Goal: Task Accomplishment & Management: Use online tool/utility

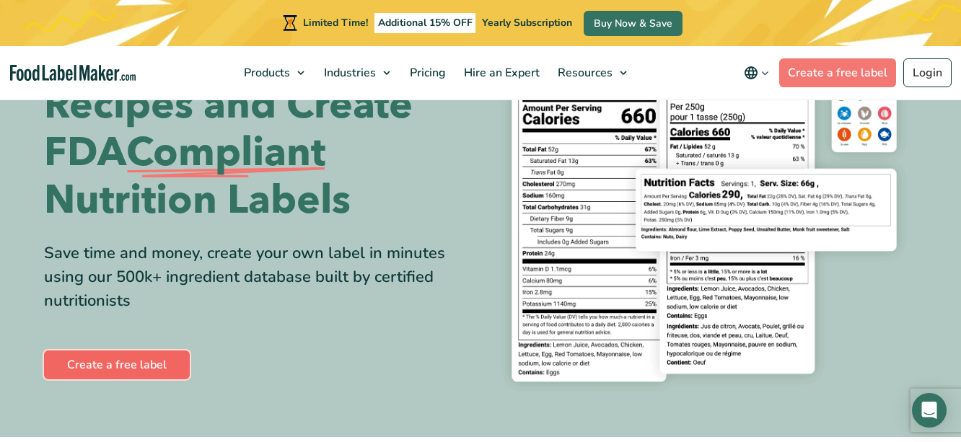
click at [110, 366] on link "Create a free label" at bounding box center [117, 365] width 146 height 29
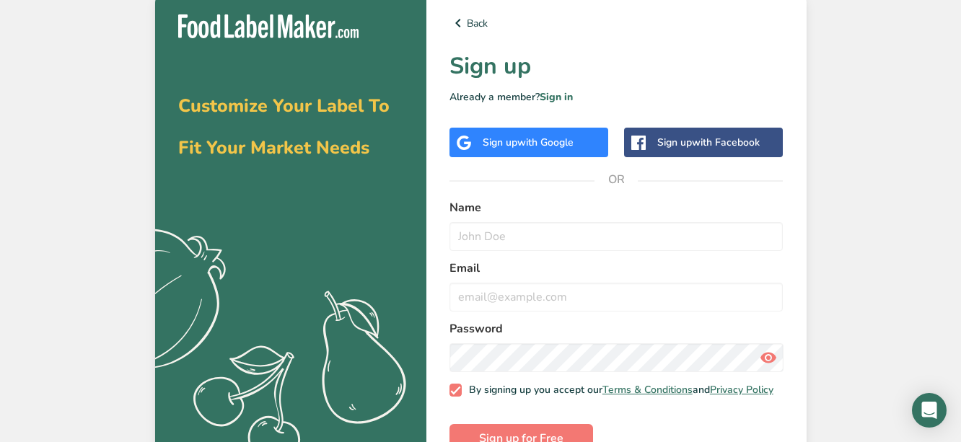
click at [584, 133] on div "Sign up with Google" at bounding box center [528, 143] width 159 height 30
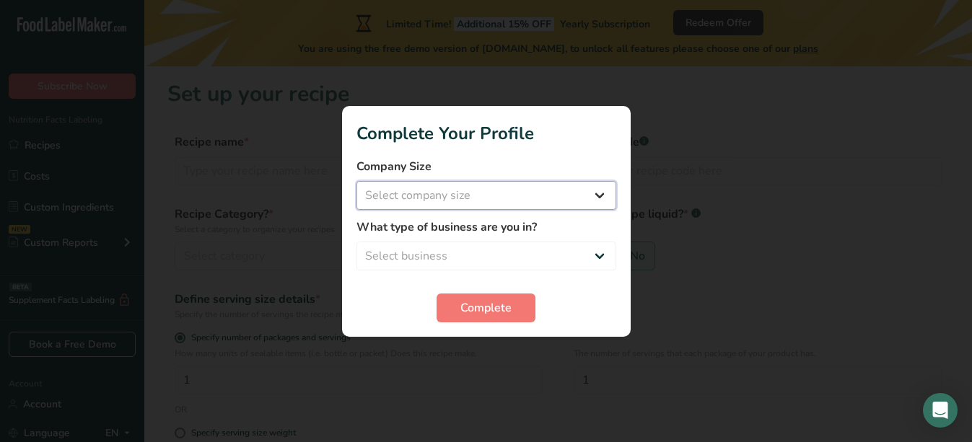
click at [596, 187] on select "Select company size Fewer than 10 Employees 10 to 50 Employees 51 to 500 Employ…" at bounding box center [486, 195] width 260 height 29
select select "2"
click at [356, 181] on select "Select company size Fewer than 10 Employees 10 to 50 Employees 51 to 500 Employ…" at bounding box center [486, 195] width 260 height 29
click at [576, 250] on select "Select business Packaged Food Manufacturer Restaurant & Cafe Bakery Meal Plans …" at bounding box center [486, 256] width 260 height 29
select select "2"
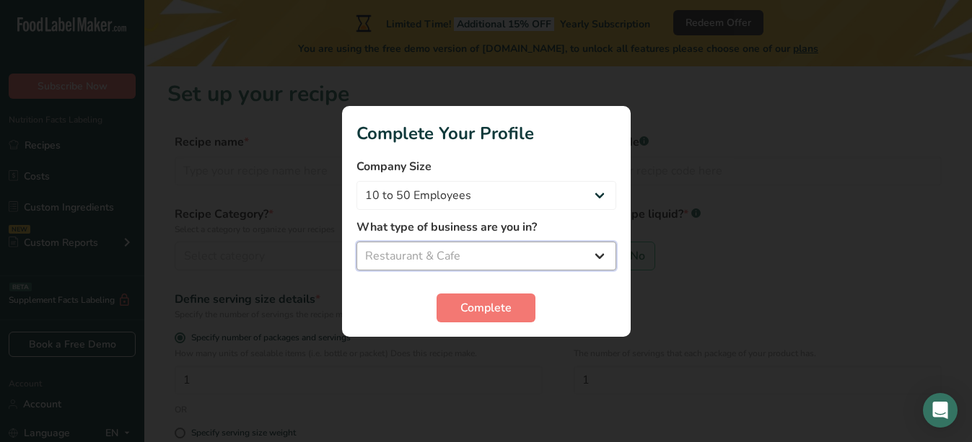
click at [356, 242] on select "Select business Packaged Food Manufacturer Restaurant & Cafe Bakery Meal Plans …" at bounding box center [486, 256] width 260 height 29
click at [523, 307] on button "Complete" at bounding box center [485, 308] width 99 height 29
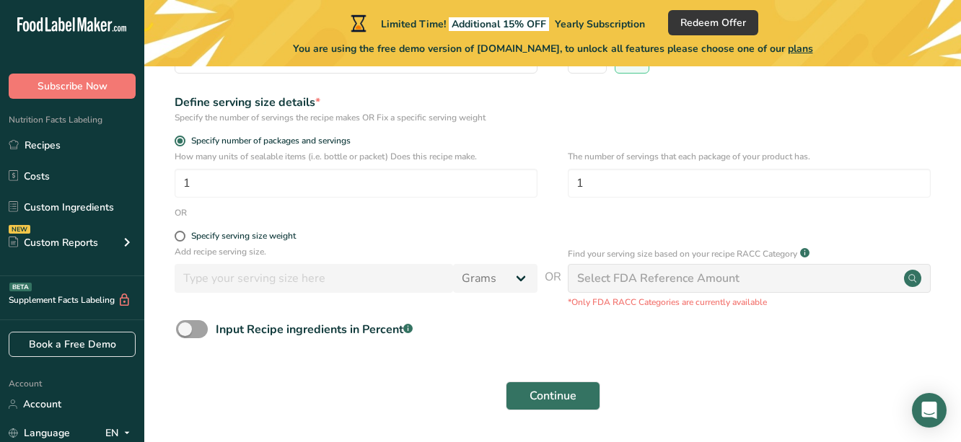
scroll to position [243, 0]
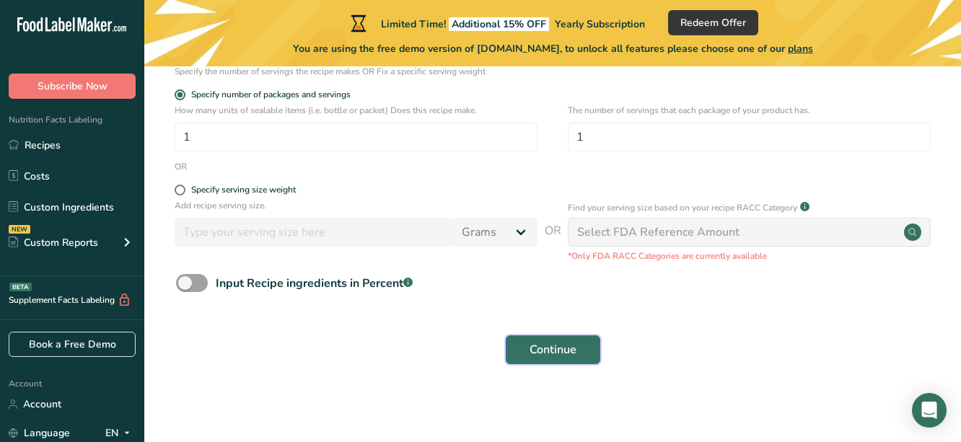
click at [576, 351] on span "Continue" at bounding box center [552, 349] width 47 height 17
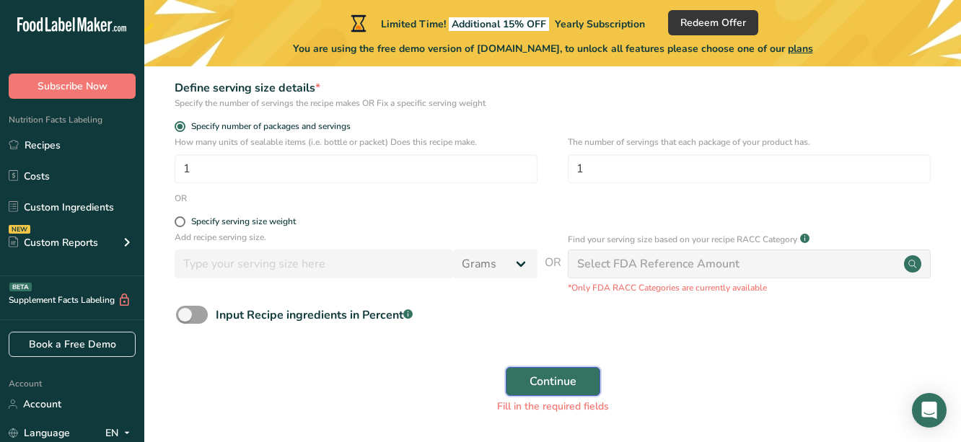
scroll to position [259, 0]
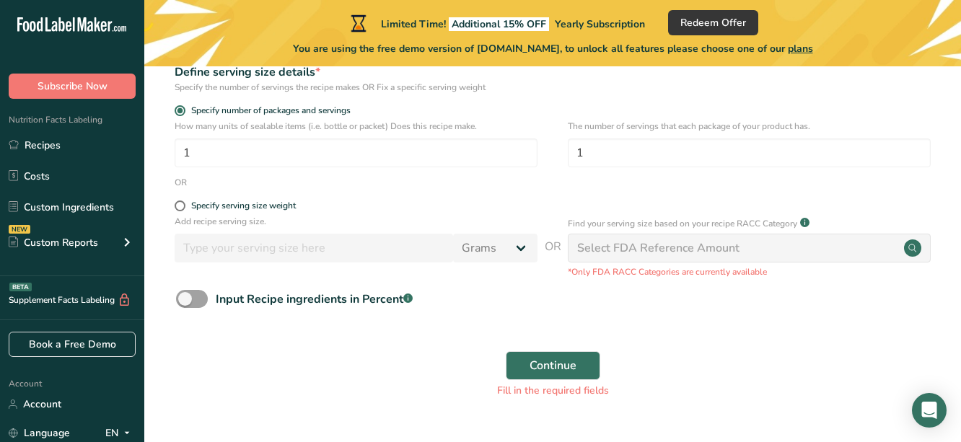
click at [774, 252] on div "Select FDA Reference Amount" at bounding box center [749, 248] width 363 height 29
click at [587, 354] on button "Continue" at bounding box center [553, 365] width 94 height 29
click at [959, 193] on section "Set up your recipe Recipe name * Name is required Recipe code .a-a{fill:#347362…" at bounding box center [552, 118] width 816 height 622
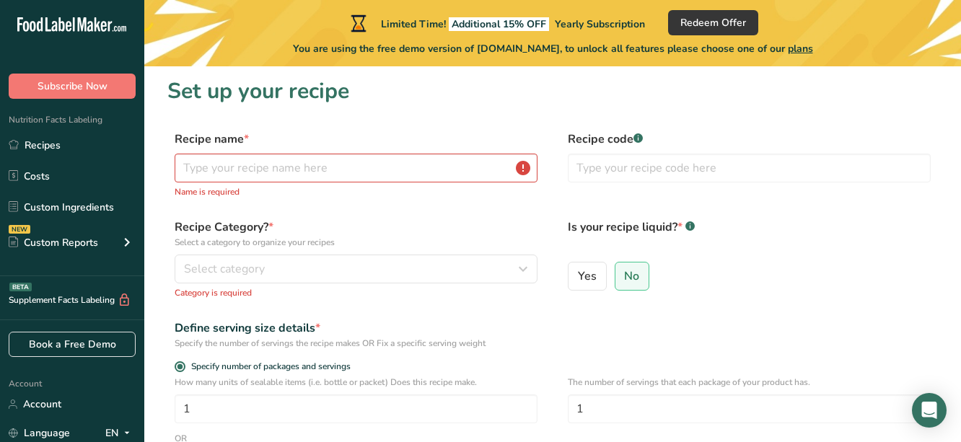
scroll to position [1, 0]
click at [314, 161] on input "text" at bounding box center [356, 169] width 363 height 29
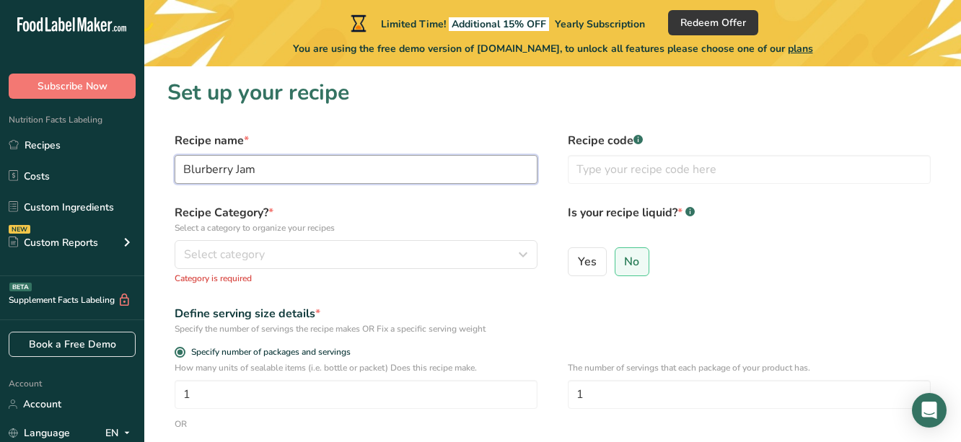
click at [204, 171] on input "Blurberry Jam" at bounding box center [356, 169] width 363 height 29
type input "Blueberry Jam"
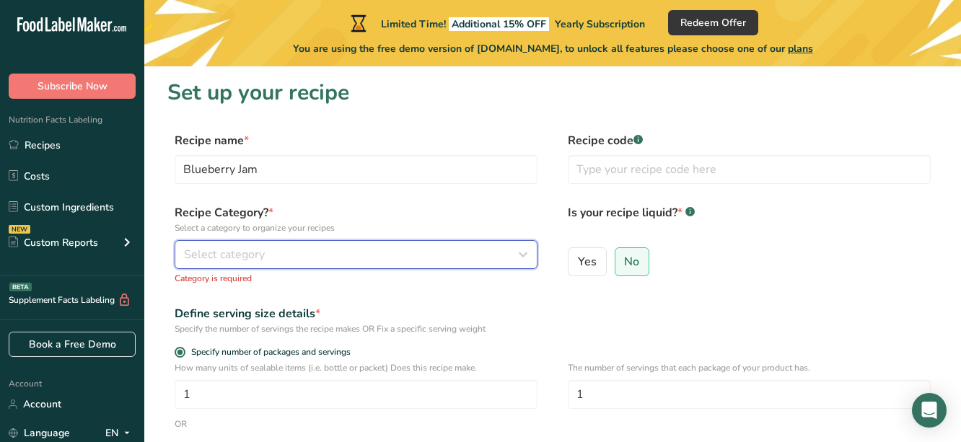
click at [327, 250] on div "Select category" at bounding box center [351, 254] width 335 height 17
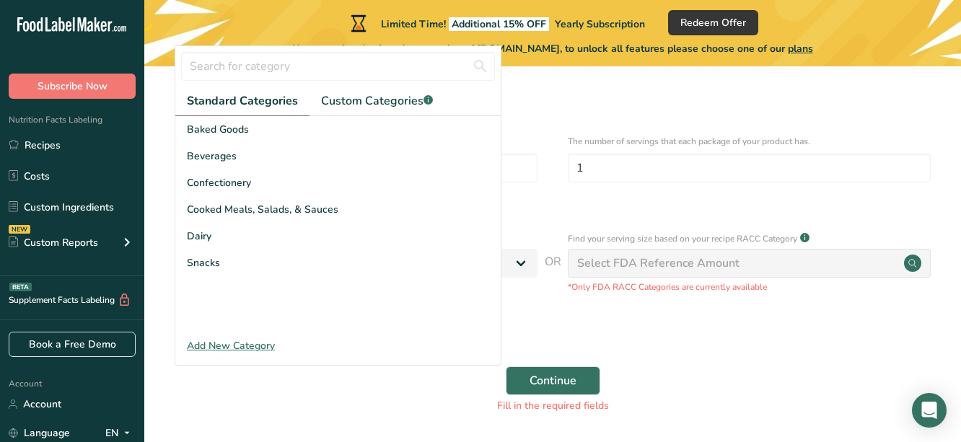
scroll to position [254, 0]
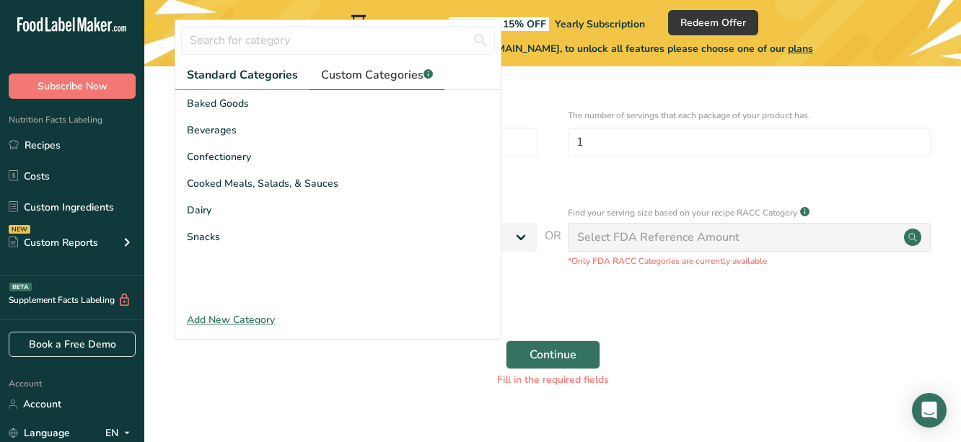
click at [356, 73] on span "Custom Categories .a-a{fill:#347362;}.b-a{fill:#fff;}" at bounding box center [377, 74] width 112 height 17
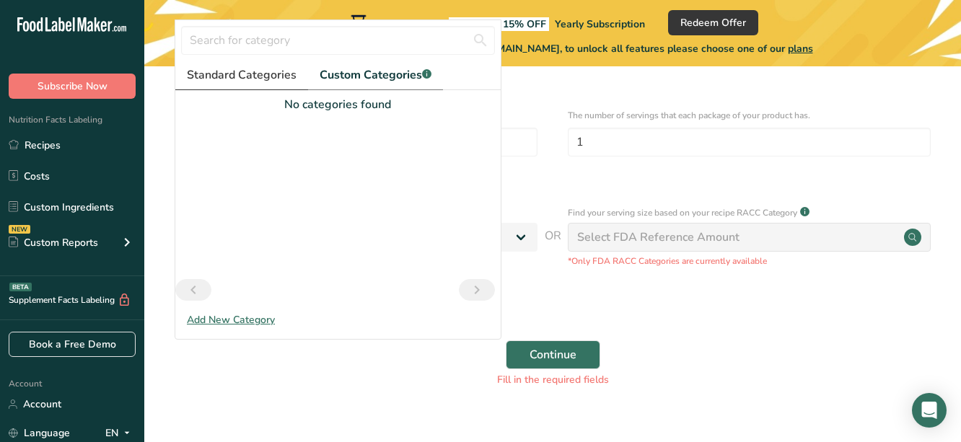
click at [235, 71] on span "Standard Categories" at bounding box center [242, 74] width 110 height 17
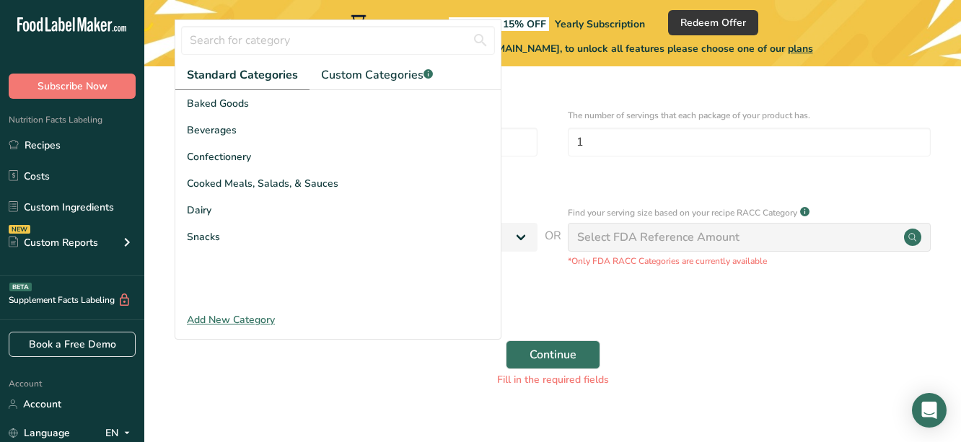
click at [272, 323] on div "Add New Category" at bounding box center [337, 319] width 325 height 15
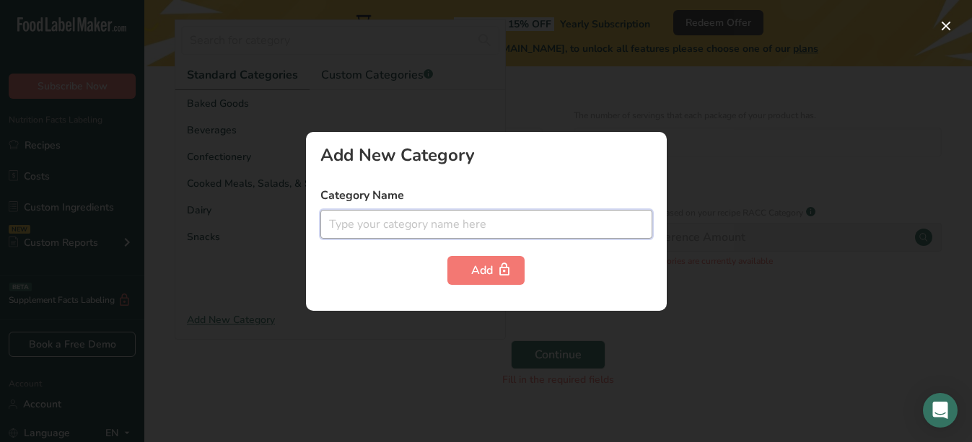
click at [343, 219] on input "text" at bounding box center [486, 224] width 332 height 29
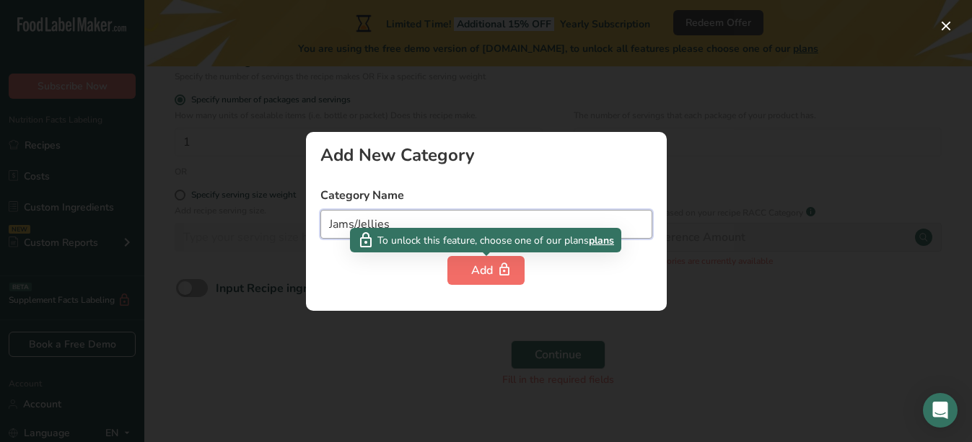
type input "Jams/Jellies"
click at [493, 268] on div "Add" at bounding box center [486, 270] width 30 height 17
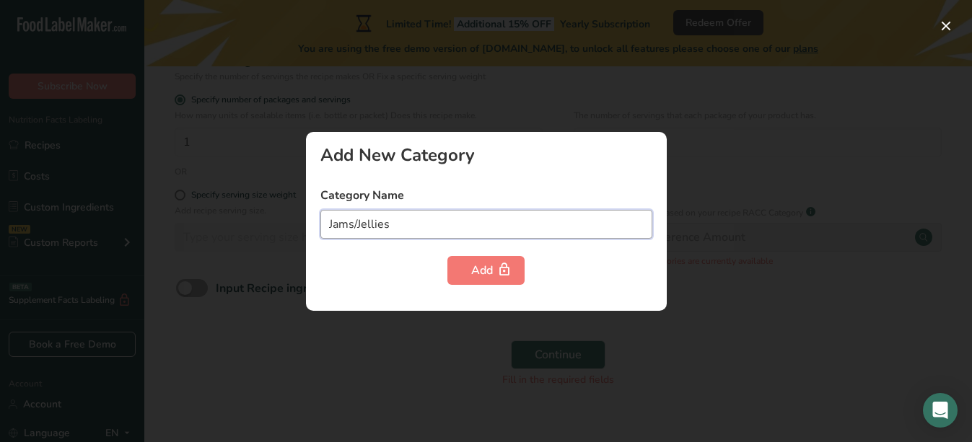
click at [431, 232] on input "Jams/Jellies" at bounding box center [486, 224] width 332 height 29
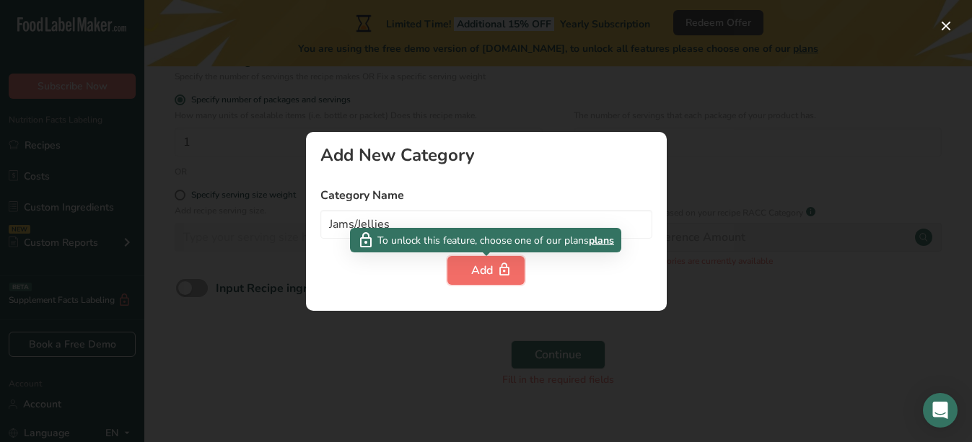
click at [479, 283] on button "Add" at bounding box center [485, 270] width 77 height 29
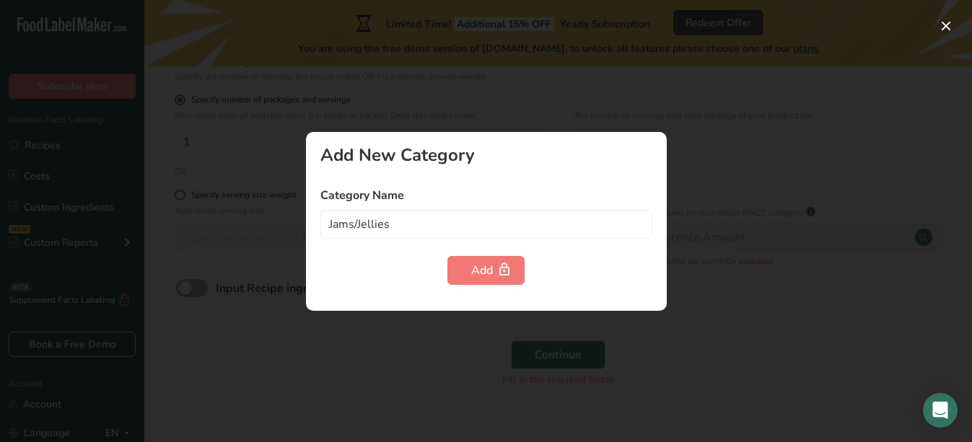
click at [483, 287] on div "Add New Category Category Name Jams/Jellies Add" at bounding box center [486, 221] width 361 height 179
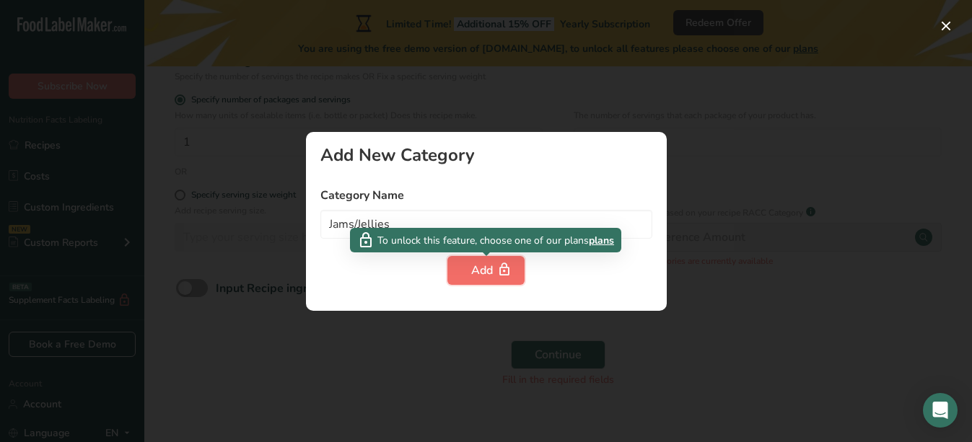
click at [483, 266] on div "Add" at bounding box center [486, 270] width 30 height 17
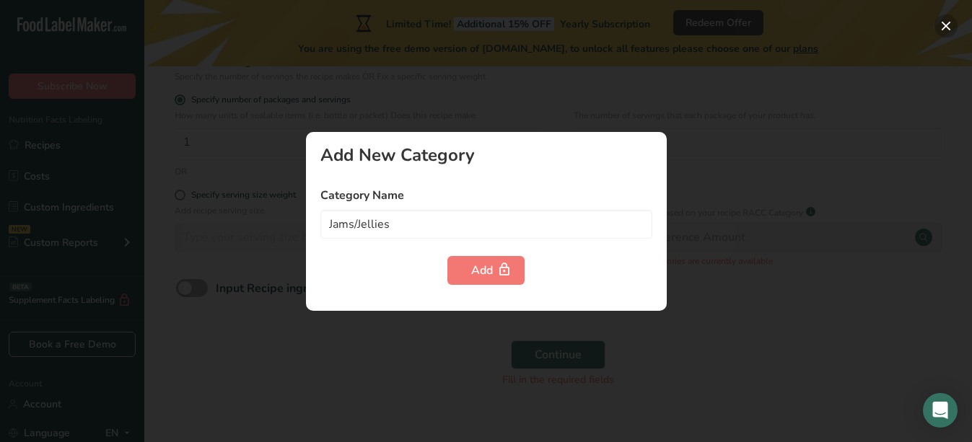
click at [947, 26] on button "button" at bounding box center [945, 25] width 23 height 23
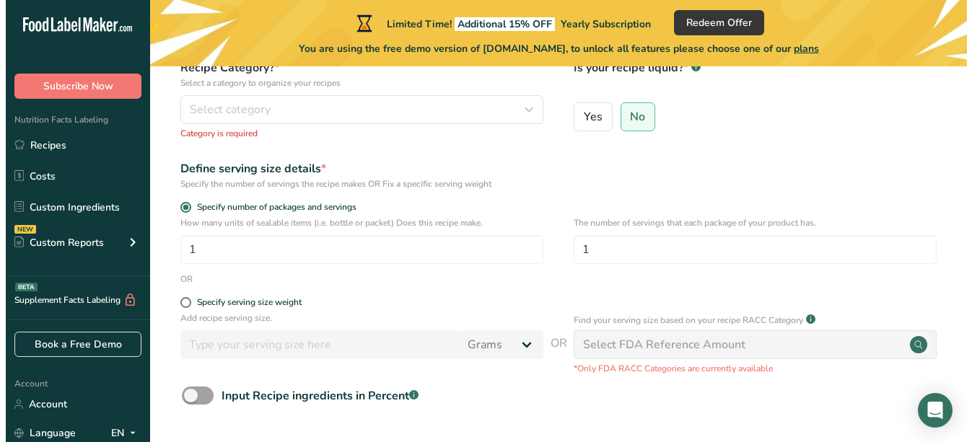
scroll to position [131, 0]
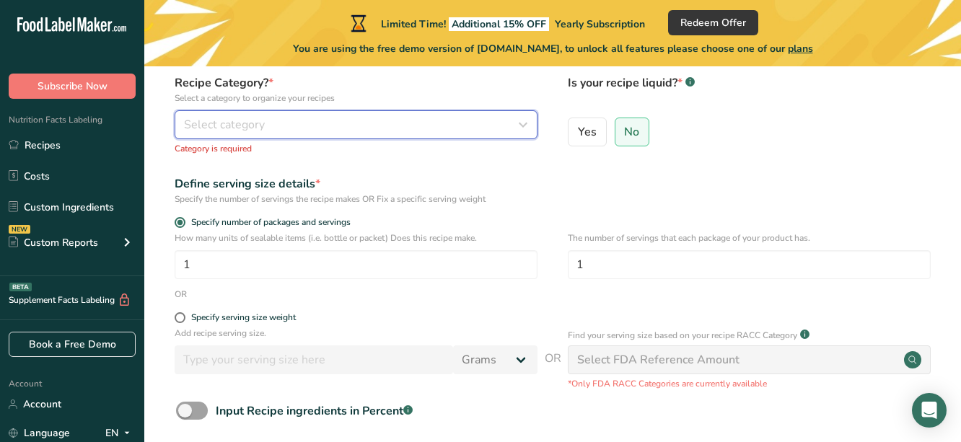
click at [531, 123] on icon "button" at bounding box center [522, 125] width 17 height 26
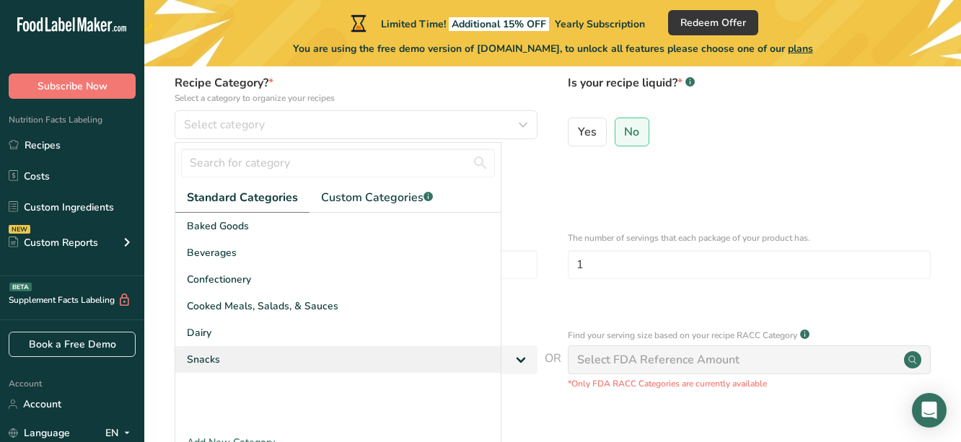
click at [307, 364] on div "Snacks" at bounding box center [337, 359] width 325 height 27
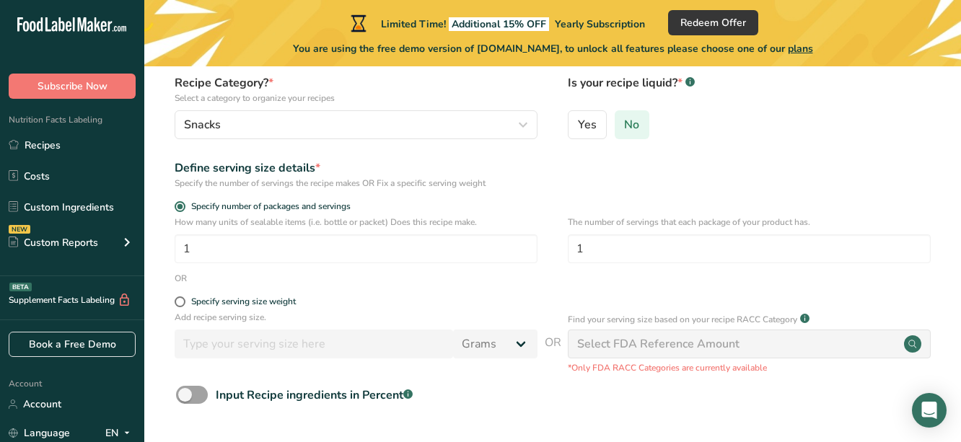
click at [630, 119] on span "No" at bounding box center [631, 125] width 15 height 14
click at [625, 120] on input "No" at bounding box center [619, 124] width 9 height 9
click at [181, 306] on span at bounding box center [180, 301] width 11 height 11
click at [181, 306] on input "Specify serving size weight" at bounding box center [179, 301] width 9 height 9
radio input "true"
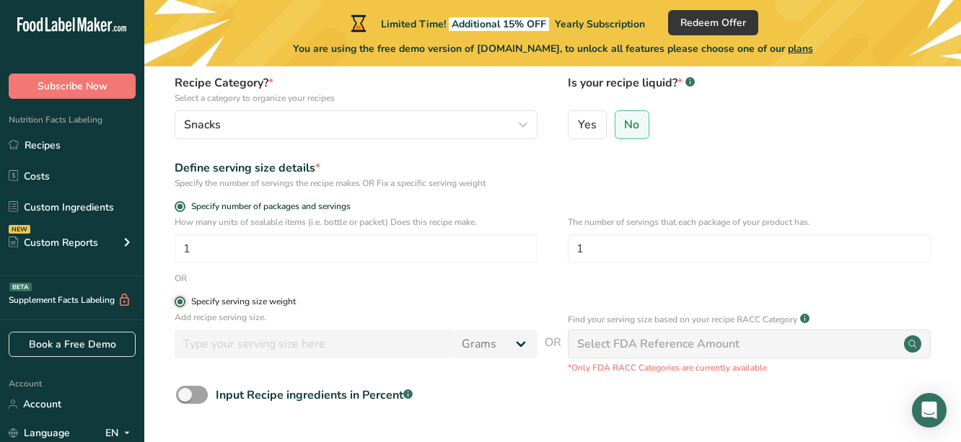
radio input "false"
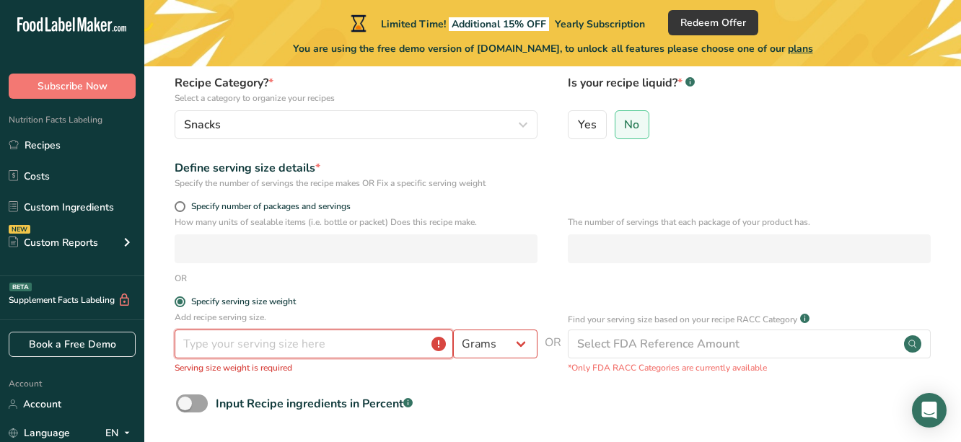
click at [243, 343] on input "number" at bounding box center [314, 344] width 278 height 29
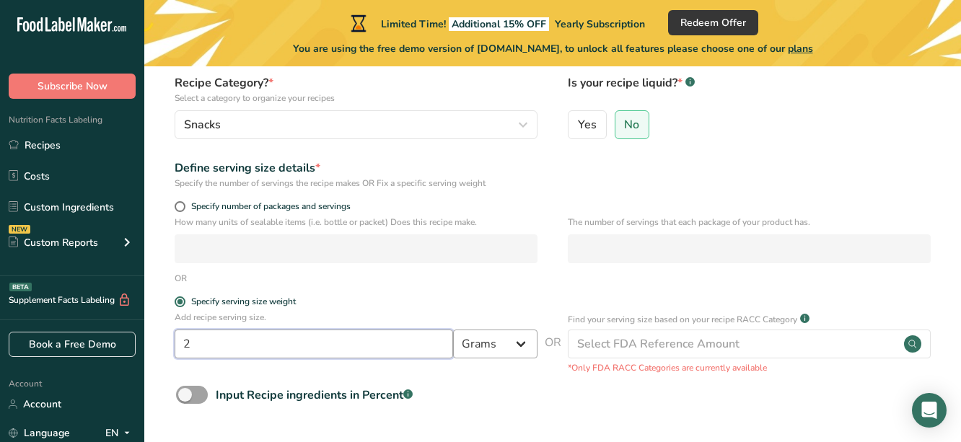
type input "2"
click at [508, 334] on select "Grams kg mg mcg lb oz l mL fl oz tbsp tsp cup qt gallon" at bounding box center [495, 344] width 84 height 29
select select "5"
click at [453, 330] on select "Grams kg mg mcg lb oz l mL fl oz tbsp tsp cup qt gallon" at bounding box center [495, 344] width 84 height 29
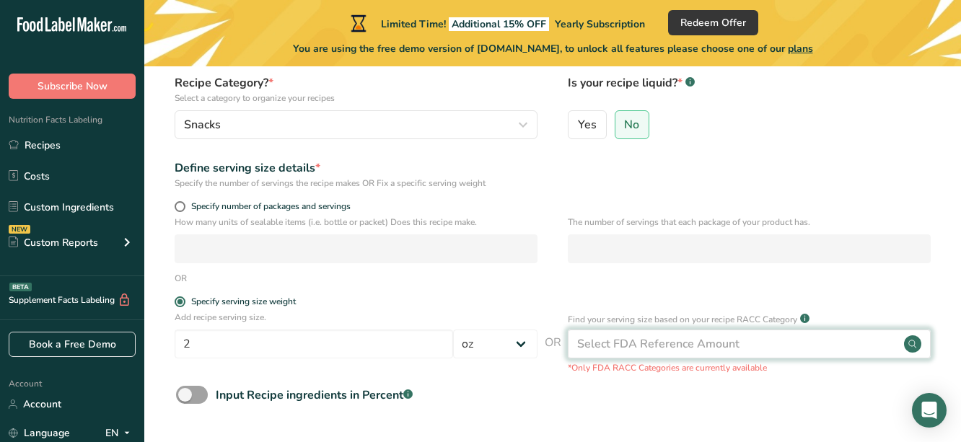
click at [770, 342] on div "Select FDA Reference Amount" at bounding box center [749, 344] width 363 height 29
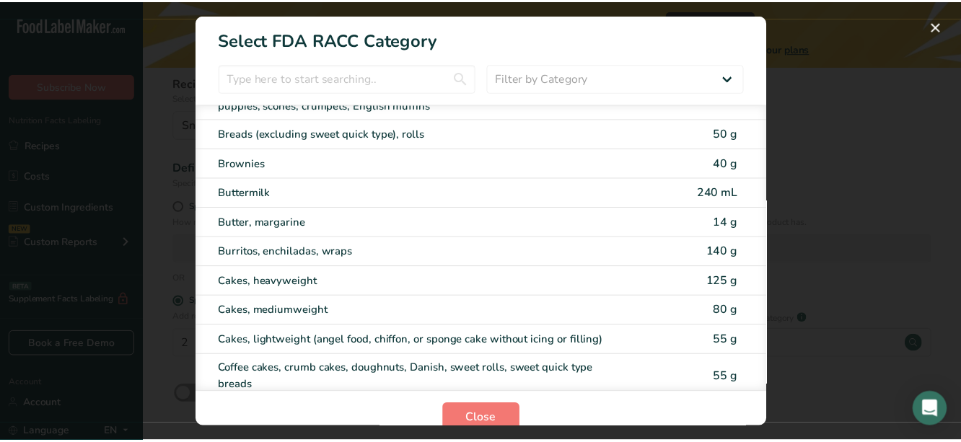
scroll to position [0, 0]
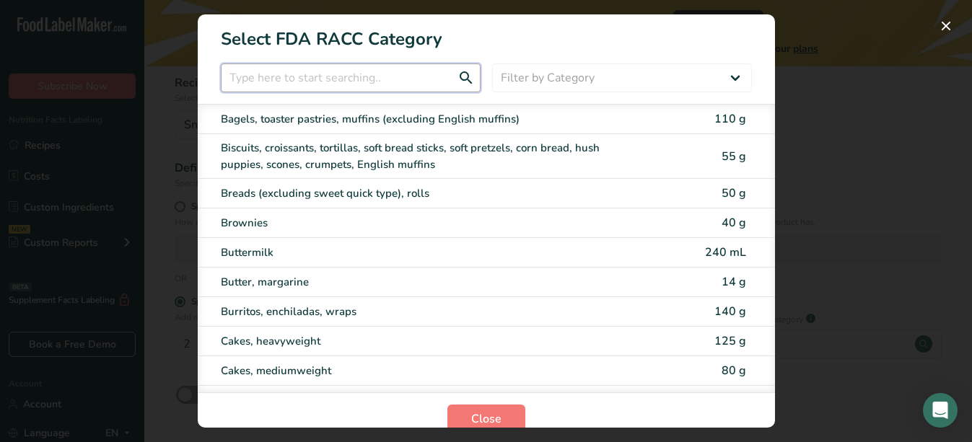
click at [387, 80] on input "RACC Category Selection Modal" at bounding box center [351, 77] width 260 height 29
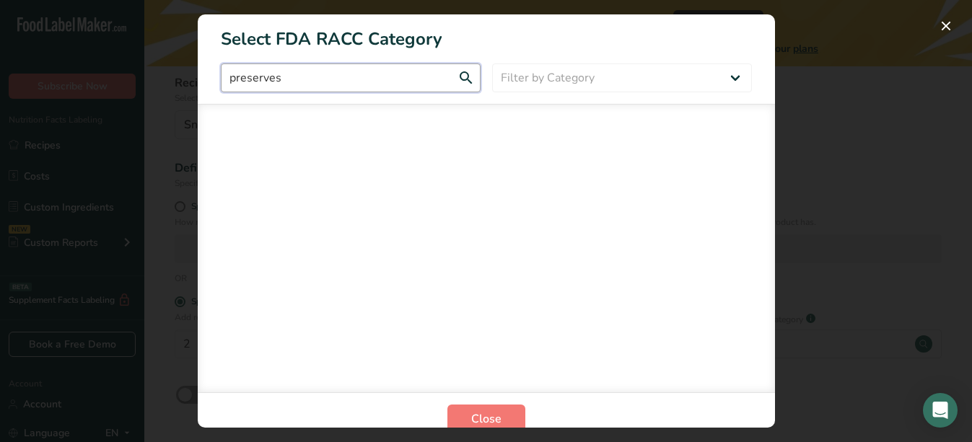
click at [464, 84] on input "preserves" at bounding box center [351, 77] width 260 height 29
click at [462, 81] on input "preserves" at bounding box center [351, 77] width 260 height 29
click at [418, 74] on input "preserves" at bounding box center [351, 77] width 260 height 29
type input "preserves"
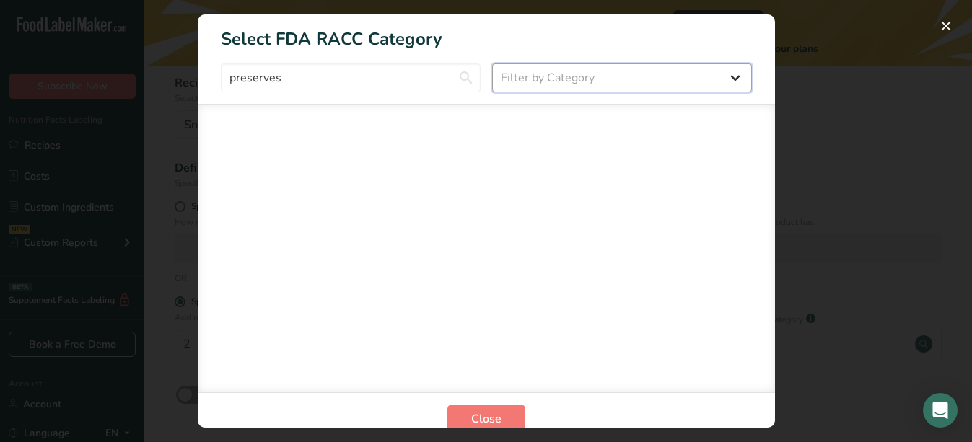
click at [580, 64] on select "Filter by Category All Bakery products Beverages Cereals and other grain produc…" at bounding box center [622, 77] width 260 height 29
select select "10"
click at [492, 63] on select "Filter by Category All Bakery products Beverages Cereals and other grain produc…" at bounding box center [622, 77] width 260 height 29
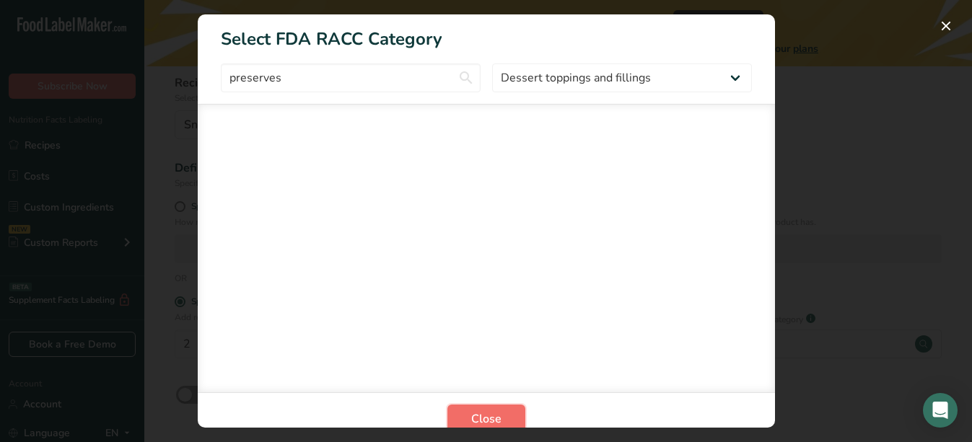
click at [498, 423] on button "Close" at bounding box center [486, 419] width 78 height 29
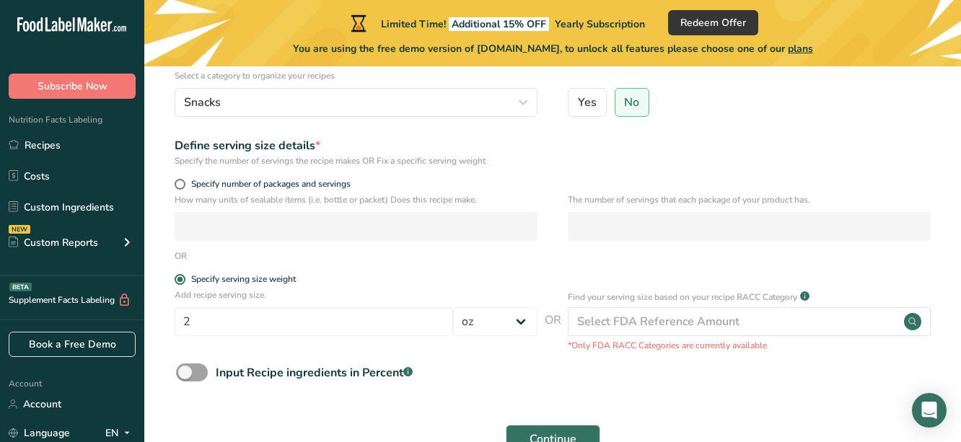
scroll to position [157, 0]
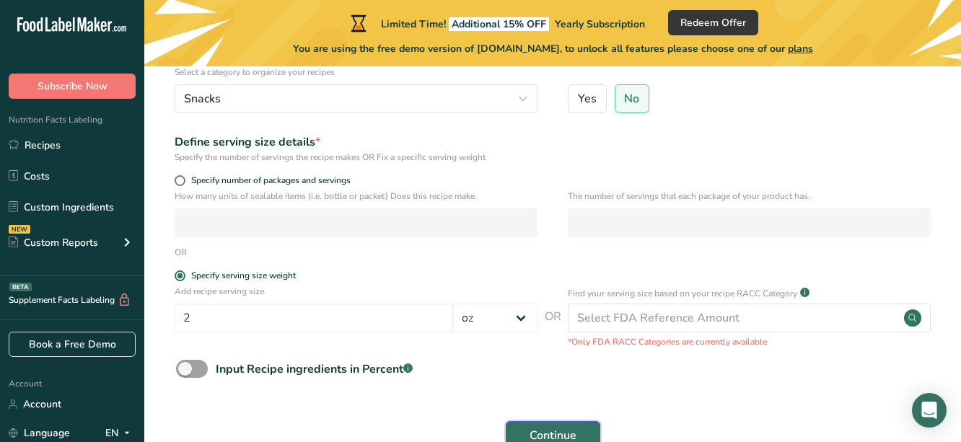
click at [569, 425] on button "Continue" at bounding box center [553, 435] width 94 height 29
